Goal: Task Accomplishment & Management: Use online tool/utility

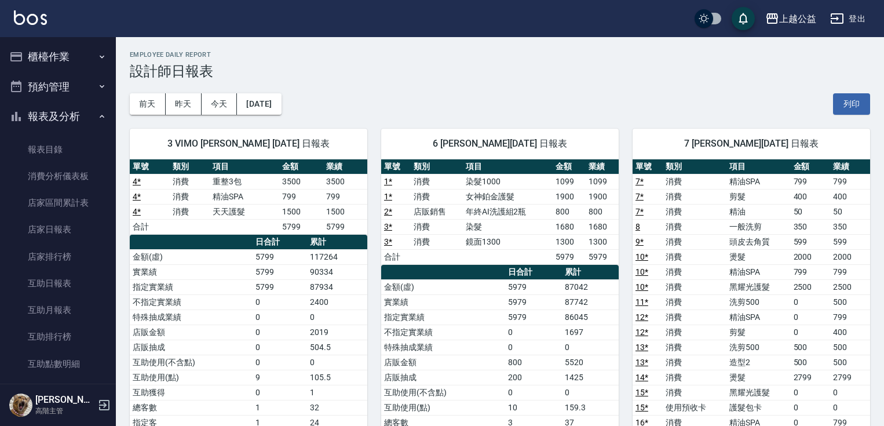
scroll to position [86, 0]
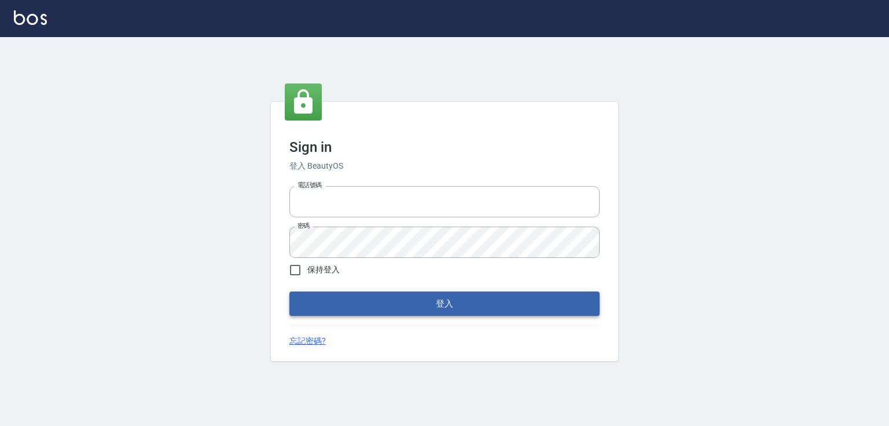
type input "0979268866"
click at [510, 305] on button "登入" at bounding box center [445, 303] width 310 height 24
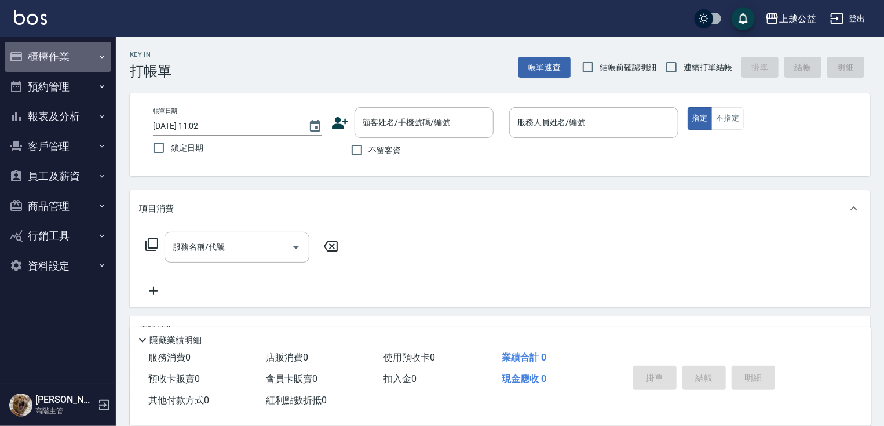
click at [39, 65] on button "櫃檯作業" at bounding box center [58, 57] width 107 height 30
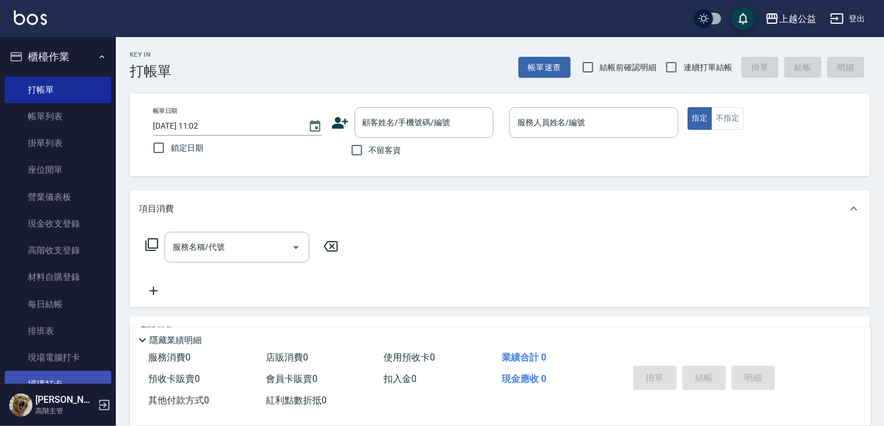
click at [67, 373] on link "掃碼打卡" at bounding box center [58, 384] width 107 height 27
